Goal: Communication & Community: Answer question/provide support

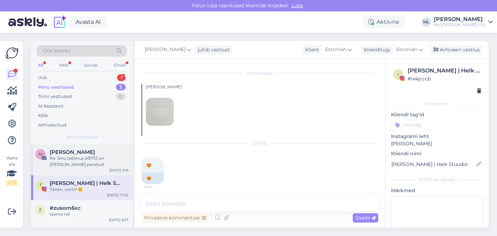
scroll to position [2142, 0]
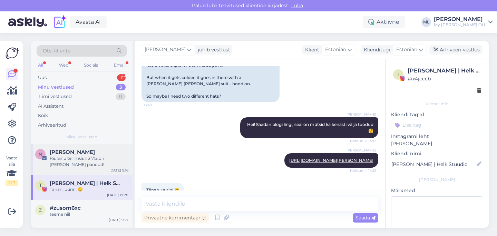
click at [52, 165] on div "Re: Sinu tellimus #31712 on [PERSON_NAME] pandud!" at bounding box center [89, 161] width 79 height 12
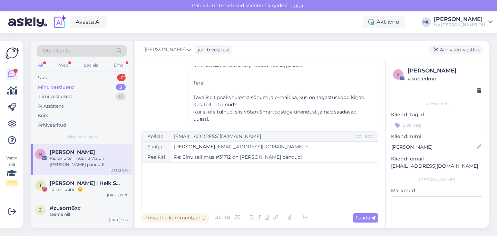
scroll to position [97, 0]
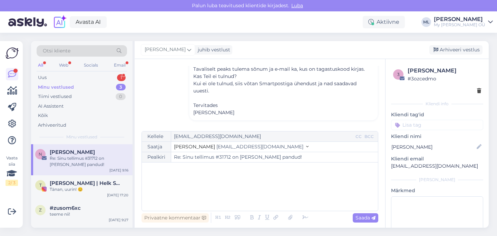
click at [53, 83] on div "Minu vestlused 3" at bounding box center [82, 87] width 90 height 10
click at [46, 78] on div "Uus" at bounding box center [42, 77] width 9 height 7
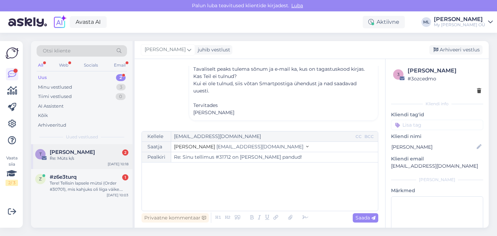
click at [70, 157] on div "Re: Müts k/s" at bounding box center [89, 158] width 79 height 6
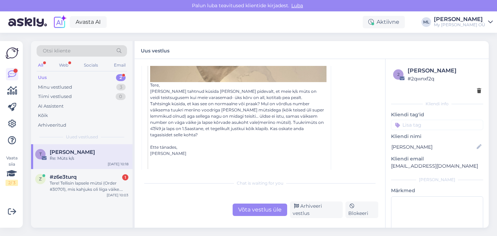
scroll to position [445, 0]
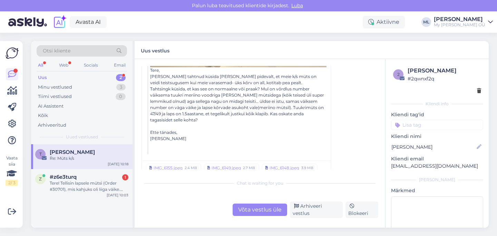
click at [46, 80] on div "Uus" at bounding box center [42, 77] width 9 height 7
click at [66, 181] on div "Tere! Tellisin lapsele mütsi (Order #30701), mis kahjuks oli liiga väike. [PERS…" at bounding box center [89, 186] width 79 height 12
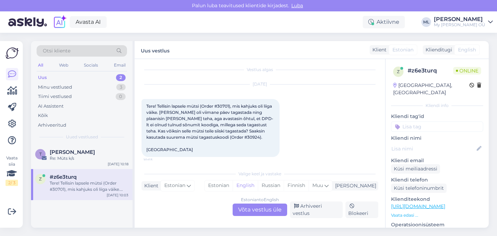
click at [254, 214] on div "Estonian to English Võta vestlus üle" at bounding box center [260, 210] width 55 height 12
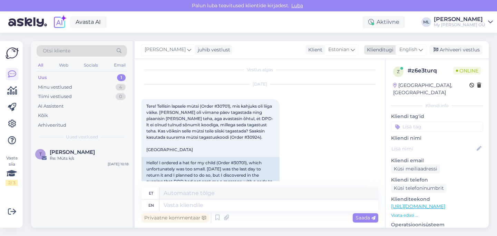
click at [418, 48] on div "English" at bounding box center [411, 49] width 31 height 11
type input "est"
click at [387, 82] on link "Estonian" at bounding box center [396, 80] width 76 height 11
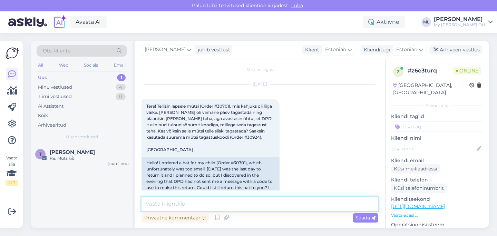
click at [195, 206] on textarea at bounding box center [260, 204] width 237 height 14
click at [169, 206] on textarea "Tere! Jaa, [PERSON_NAME] tagastuskoodi ka kasutada :)" at bounding box center [260, 204] width 237 height 14
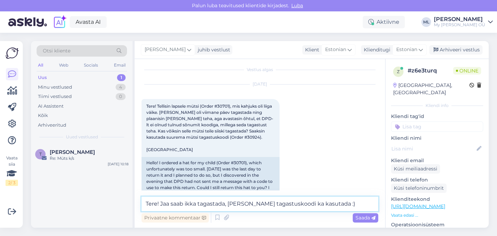
click at [337, 200] on textarea "Tere! Jaa saab ikka tagastada, [PERSON_NAME] tagastuskoodi ka kasutada :)" at bounding box center [260, 204] width 237 height 14
click at [343, 204] on textarea "Tere! Jaa saab ikka tagastada, [PERSON_NAME] tagastuskoodi ka kasutada" at bounding box center [260, 204] width 237 height 14
click at [256, 204] on textarea "Tere! Jaa saab ikka tagastada, [PERSON_NAME] tagastuskoodi ka kasutada" at bounding box center [260, 204] width 237 height 14
click at [352, 207] on textarea "Tere! Jaa saab ikka tagastada, [PERSON_NAME] teist tagastuskoodi ka kasutada" at bounding box center [260, 204] width 237 height 14
type textarea "Tere! Jaa saab ikka tagastada, [PERSON_NAME] teist tagastuskoodi ka kasutada 🤗"
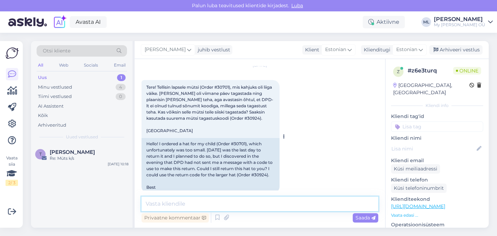
scroll to position [23, 0]
click at [225, 85] on span "Tere! Tellisin lapsele mütsi (Order #30701), mis kahjuks oli liiga väike. [PERS…" at bounding box center [209, 108] width 127 height 49
copy span "30701"
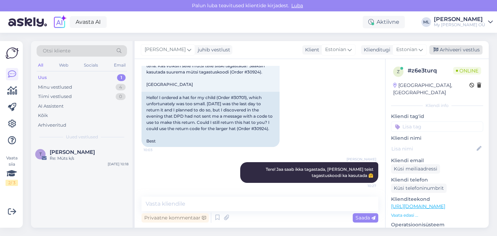
click at [453, 49] on div "Arhiveeri vestlus" at bounding box center [455, 49] width 53 height 9
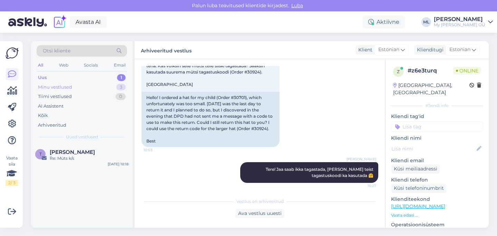
click at [62, 84] on div "Minu vestlused" at bounding box center [55, 87] width 34 height 7
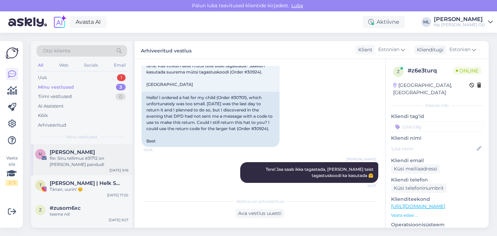
click at [79, 162] on div "Re: Sinu tellimus #31712 on [PERSON_NAME] pandud!" at bounding box center [89, 161] width 79 height 12
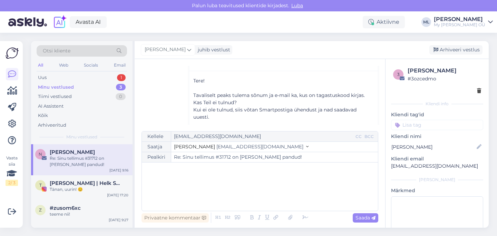
scroll to position [97, 0]
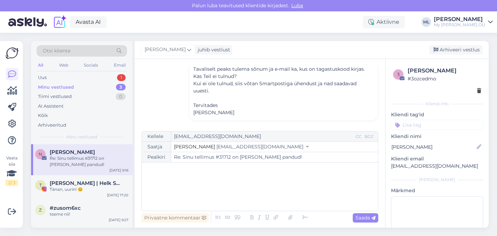
click at [94, 159] on div "Re: Sinu tellimus #31712 on [PERSON_NAME] pandud!" at bounding box center [89, 161] width 79 height 12
click at [72, 77] on div "Uus 1" at bounding box center [82, 78] width 90 height 10
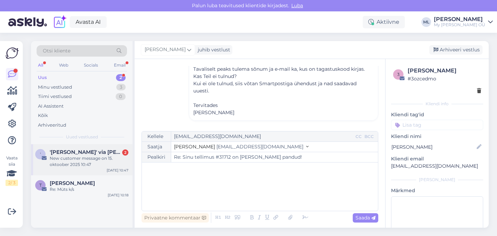
click at [75, 156] on div "New customer message on 15. oktoober 2025 10:47" at bounding box center [89, 161] width 79 height 12
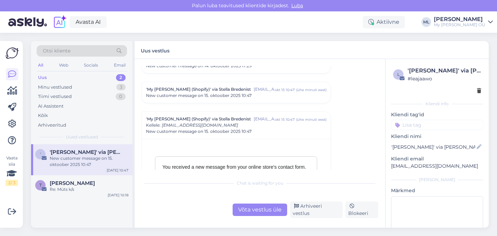
scroll to position [3007, 0]
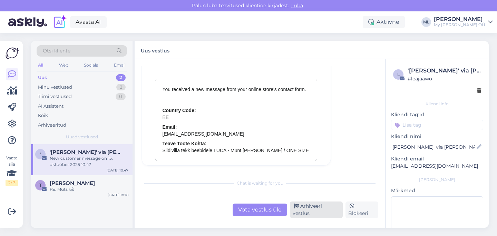
click at [319, 211] on div "Arhiveeri vestlus" at bounding box center [316, 210] width 53 height 17
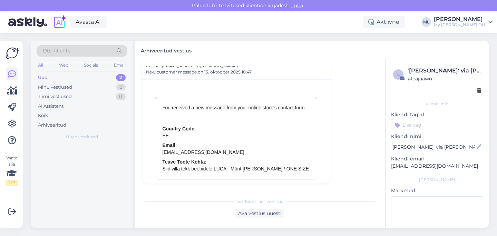
scroll to position [2972, 0]
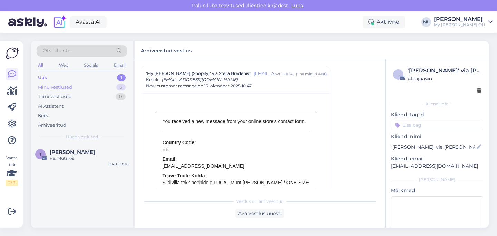
click at [91, 83] on div "Minu vestlused 3" at bounding box center [82, 87] width 90 height 10
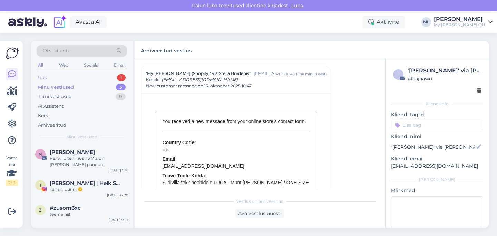
click at [106, 75] on div "Uus 1" at bounding box center [82, 78] width 90 height 10
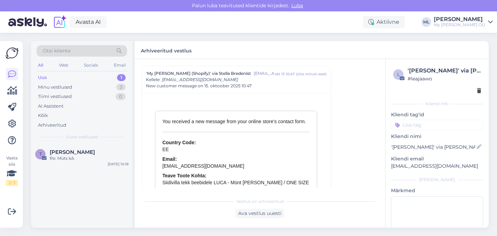
click at [101, 80] on div "Uus 1" at bounding box center [82, 78] width 90 height 10
click at [100, 85] on div "Minu vestlused 3" at bounding box center [82, 87] width 90 height 10
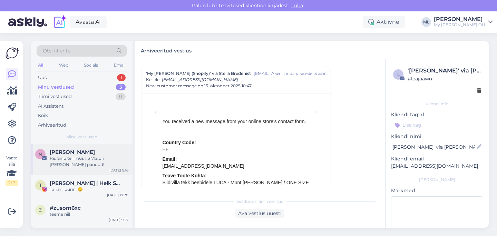
click at [72, 160] on div "Re: Sinu tellimus #31712 on [PERSON_NAME] pandud!" at bounding box center [89, 161] width 79 height 12
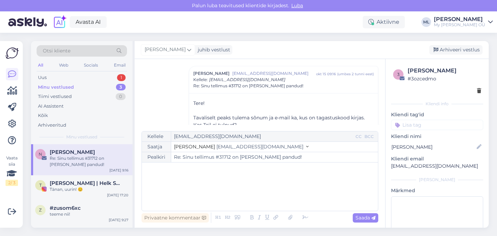
scroll to position [97, 0]
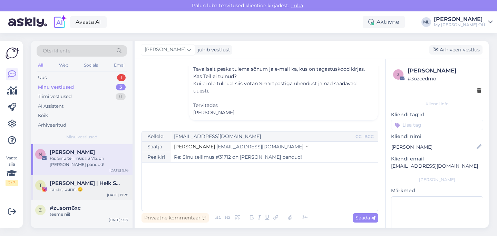
click at [81, 185] on span "[PERSON_NAME] | Helk Stuudio" at bounding box center [86, 183] width 72 height 6
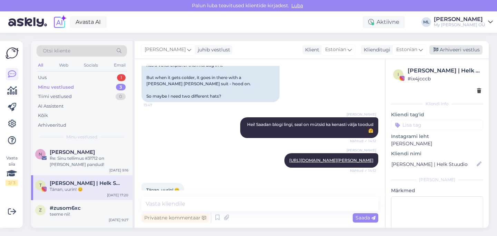
click at [460, 49] on div "Arhiveeri vestlus" at bounding box center [455, 49] width 53 height 9
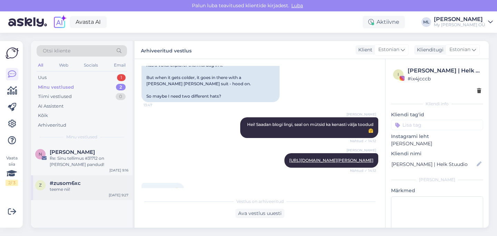
click at [89, 194] on div "z #zusom6xc teeme nii! [DATE] 9:27" at bounding box center [81, 187] width 101 height 25
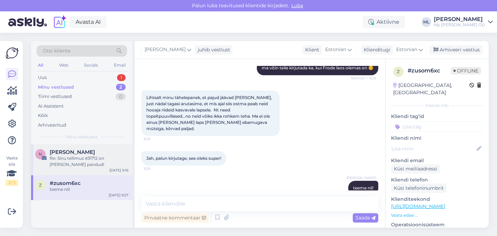
click at [84, 163] on div "Re: Sinu tellimus #31712 on [PERSON_NAME] pandud!" at bounding box center [89, 161] width 79 height 12
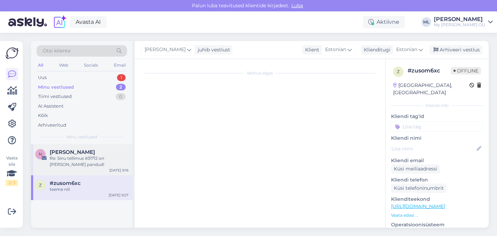
scroll to position [48, 0]
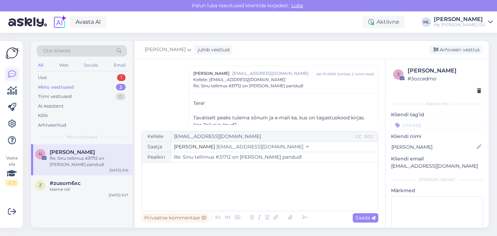
click at [13, 68] on link at bounding box center [12, 74] width 12 height 12
click at [82, 76] on div "Uus 2" at bounding box center [82, 78] width 90 height 10
